Goal: Navigation & Orientation: Find specific page/section

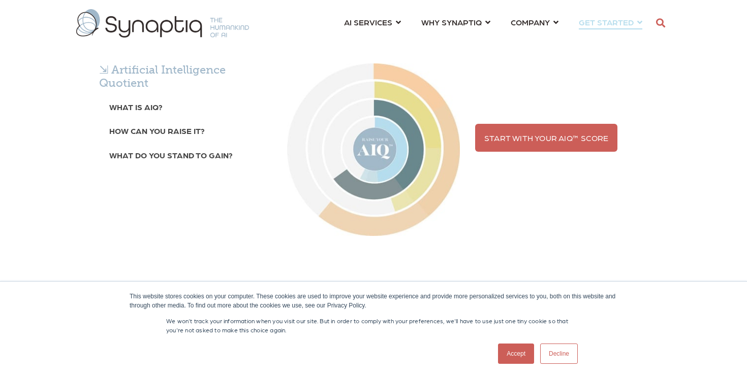
click at [531, 38] on div "⇲ Artificial Intelligence Quotient What is AIQ? How can you raise it? What do y…" at bounding box center [373, 164] width 747 height 253
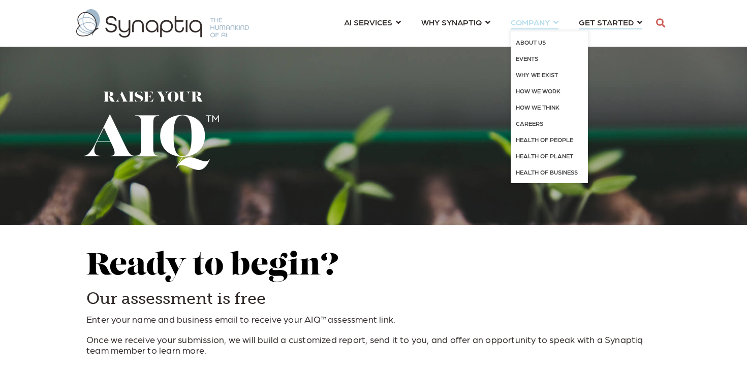
scroll to position [0, 5]
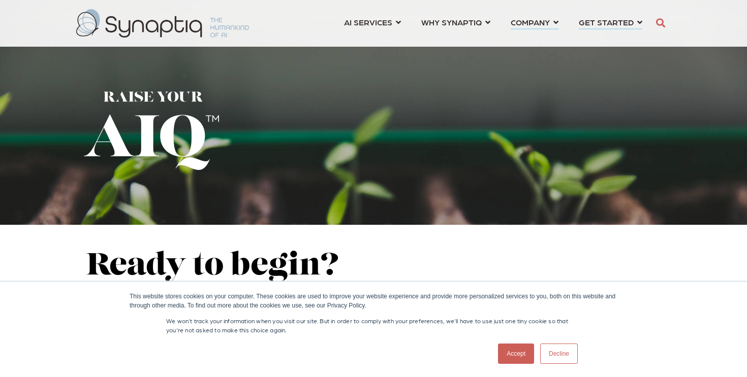
click at [538, 21] on span "COMPANY ⇲ Learn About Us Events Careers ⇲ Explore AI Impact Health of People He…" at bounding box center [530, 22] width 39 height 14
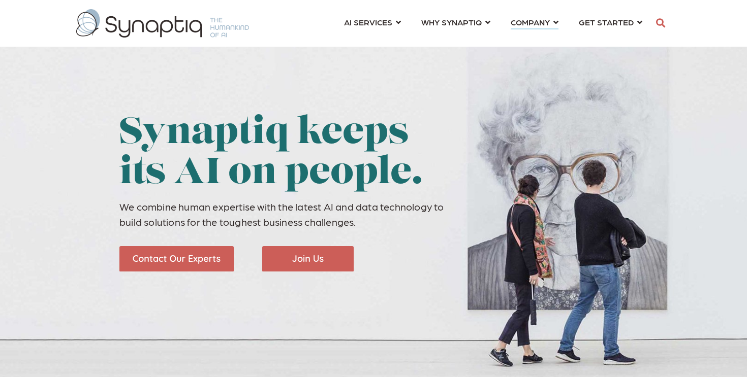
scroll to position [0, 5]
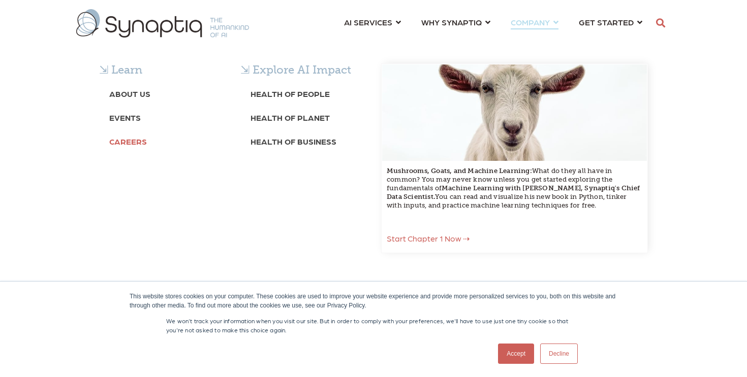
click at [129, 137] on b "Careers" at bounding box center [128, 142] width 38 height 10
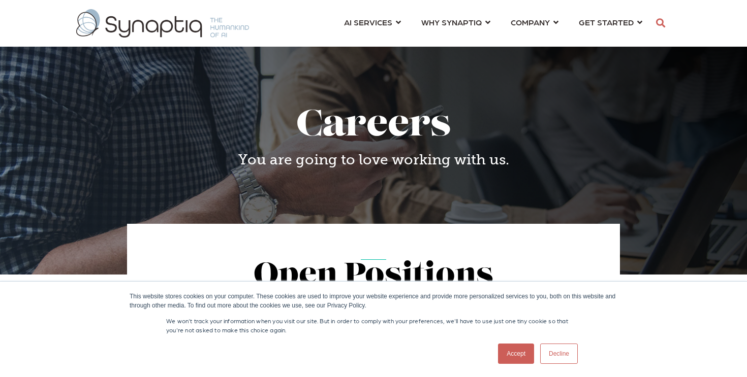
click at [551, 352] on link "Decline" at bounding box center [559, 354] width 38 height 20
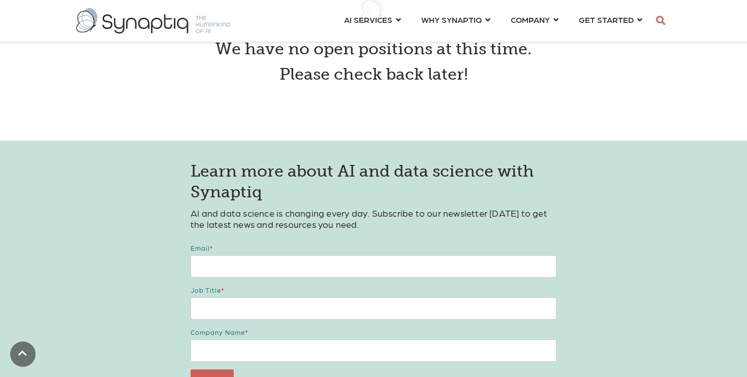
scroll to position [380, 0]
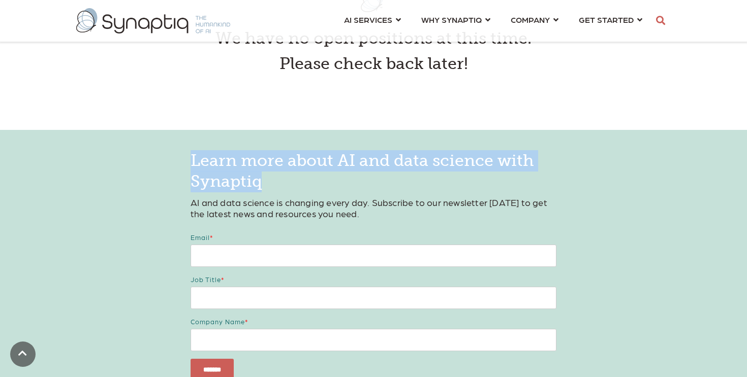
drag, startPoint x: 265, startPoint y: 175, endPoint x: 159, endPoint y: 152, distance: 108.6
click at [159, 152] on div "Learn more about AI and data science with Synaptiq AI and data science is chang…" at bounding box center [373, 266] width 747 height 272
click at [176, 168] on div "Learn more about AI and data science with Synaptiq AI and data science is chang…" at bounding box center [373, 266] width 747 height 272
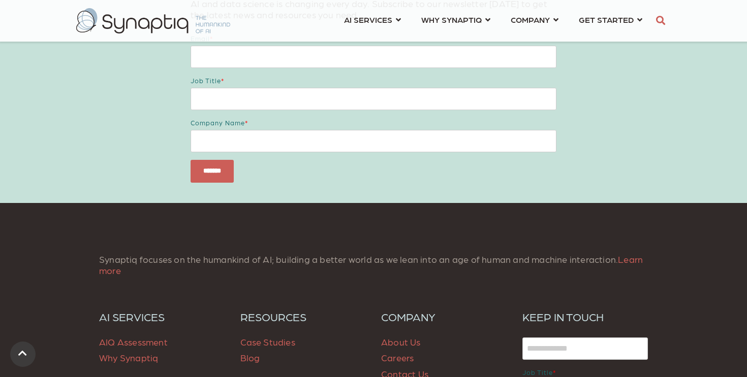
scroll to position [737, 0]
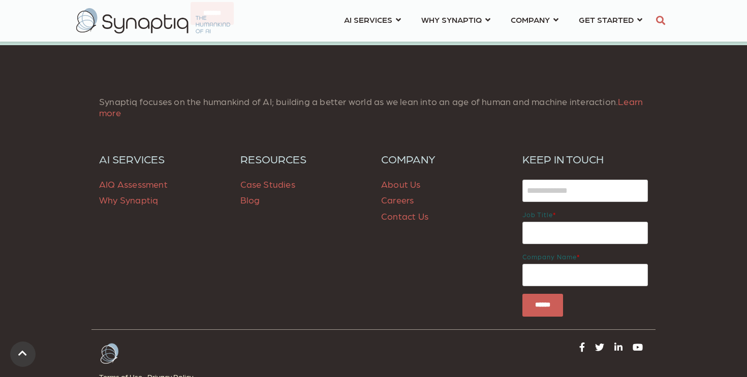
click at [406, 202] on link "Careers" at bounding box center [397, 200] width 33 height 11
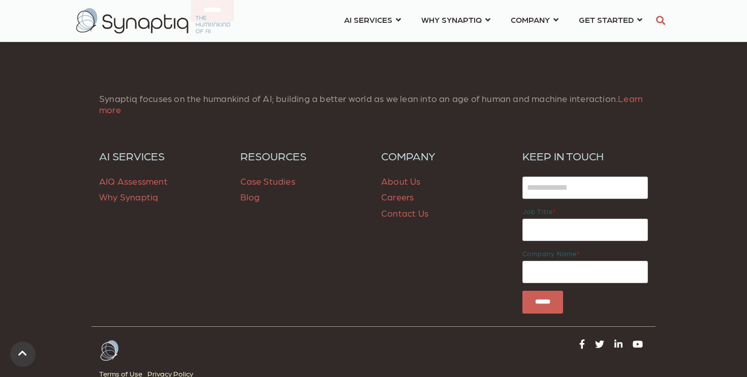
scroll to position [841, 0]
